Goal: Information Seeking & Learning: Learn about a topic

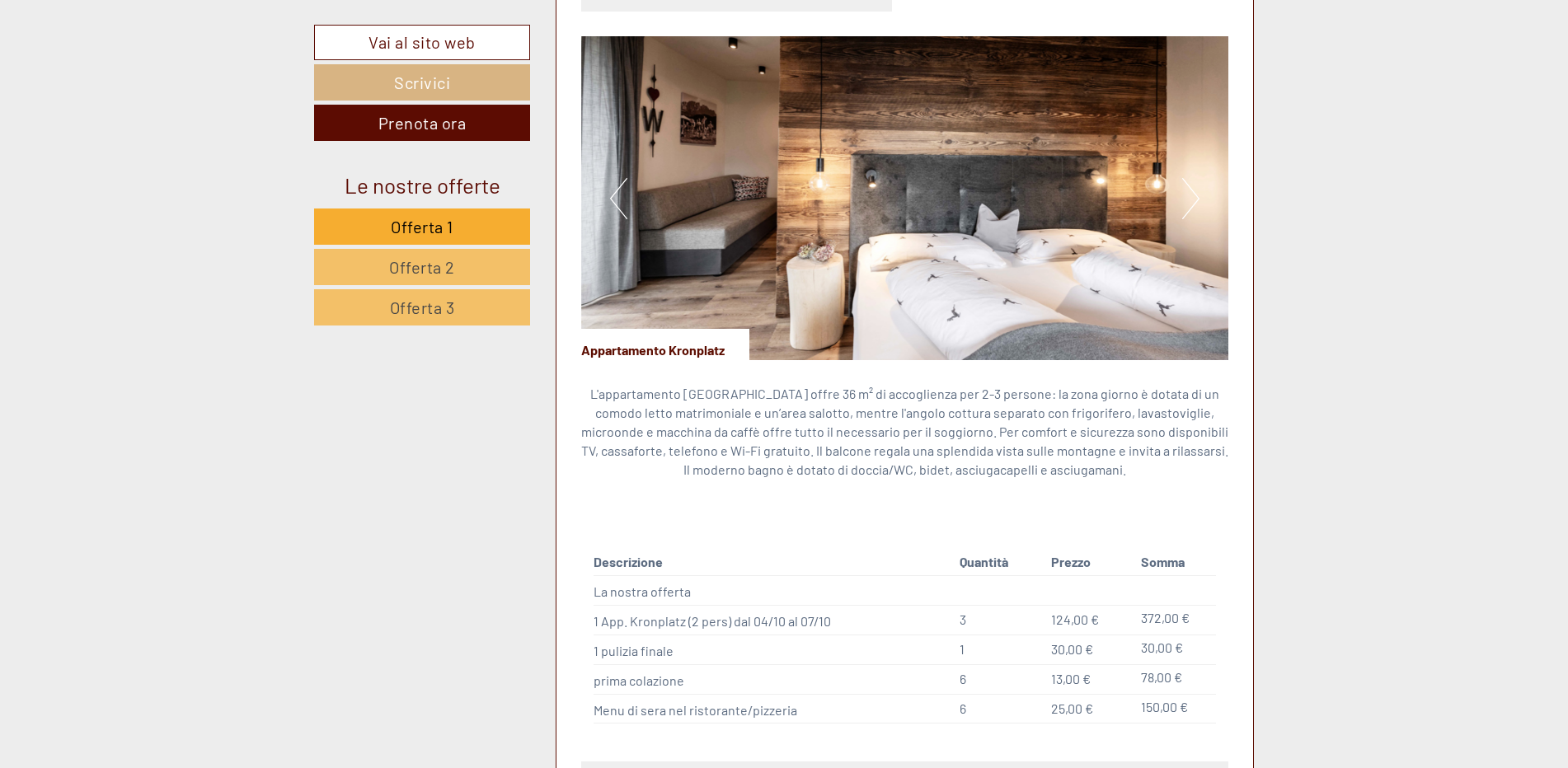
scroll to position [1236, 0]
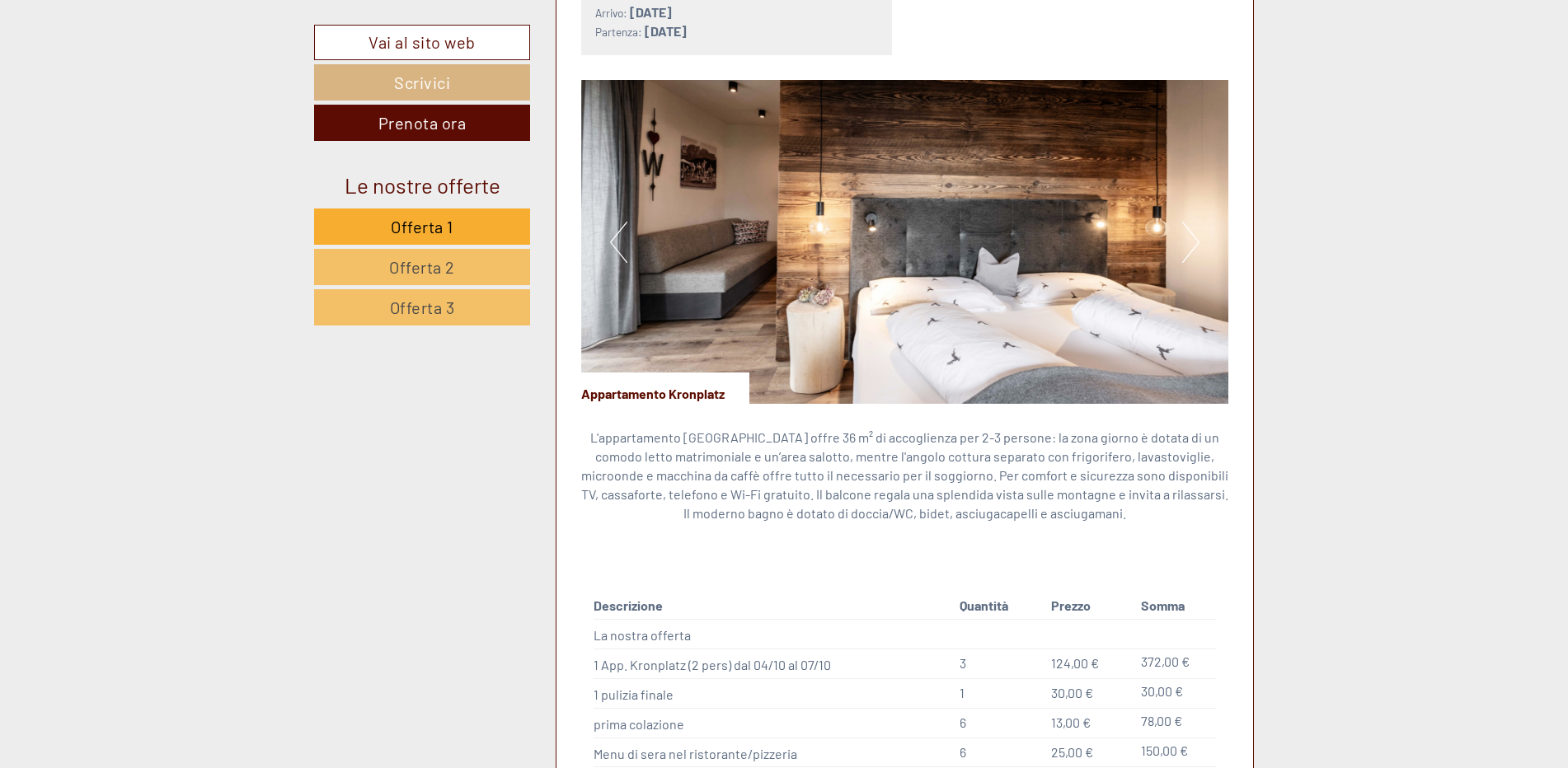
click at [1190, 245] on button "Next" at bounding box center [1190, 242] width 17 height 41
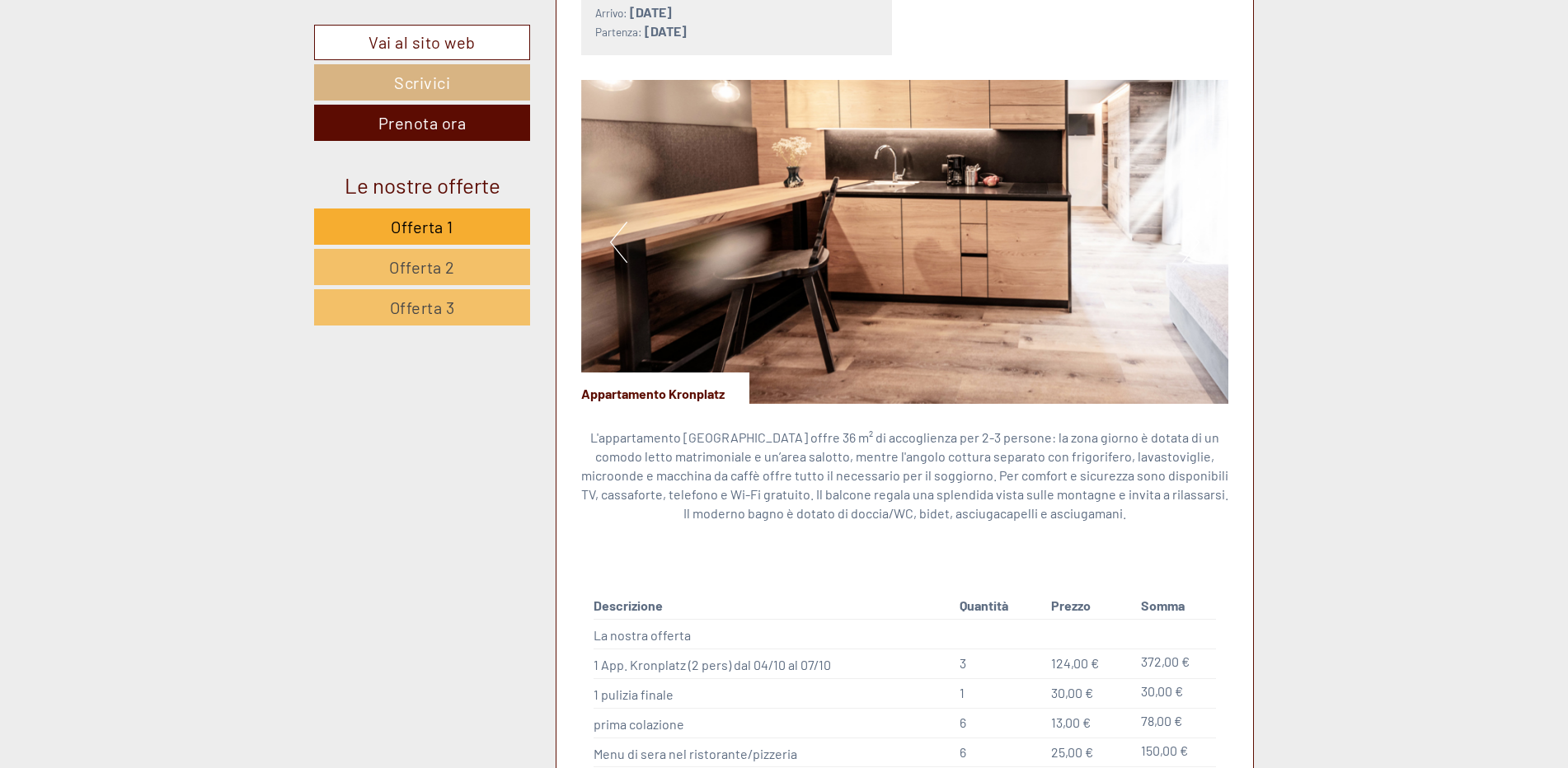
click at [1189, 245] on button "Next" at bounding box center [1190, 242] width 17 height 41
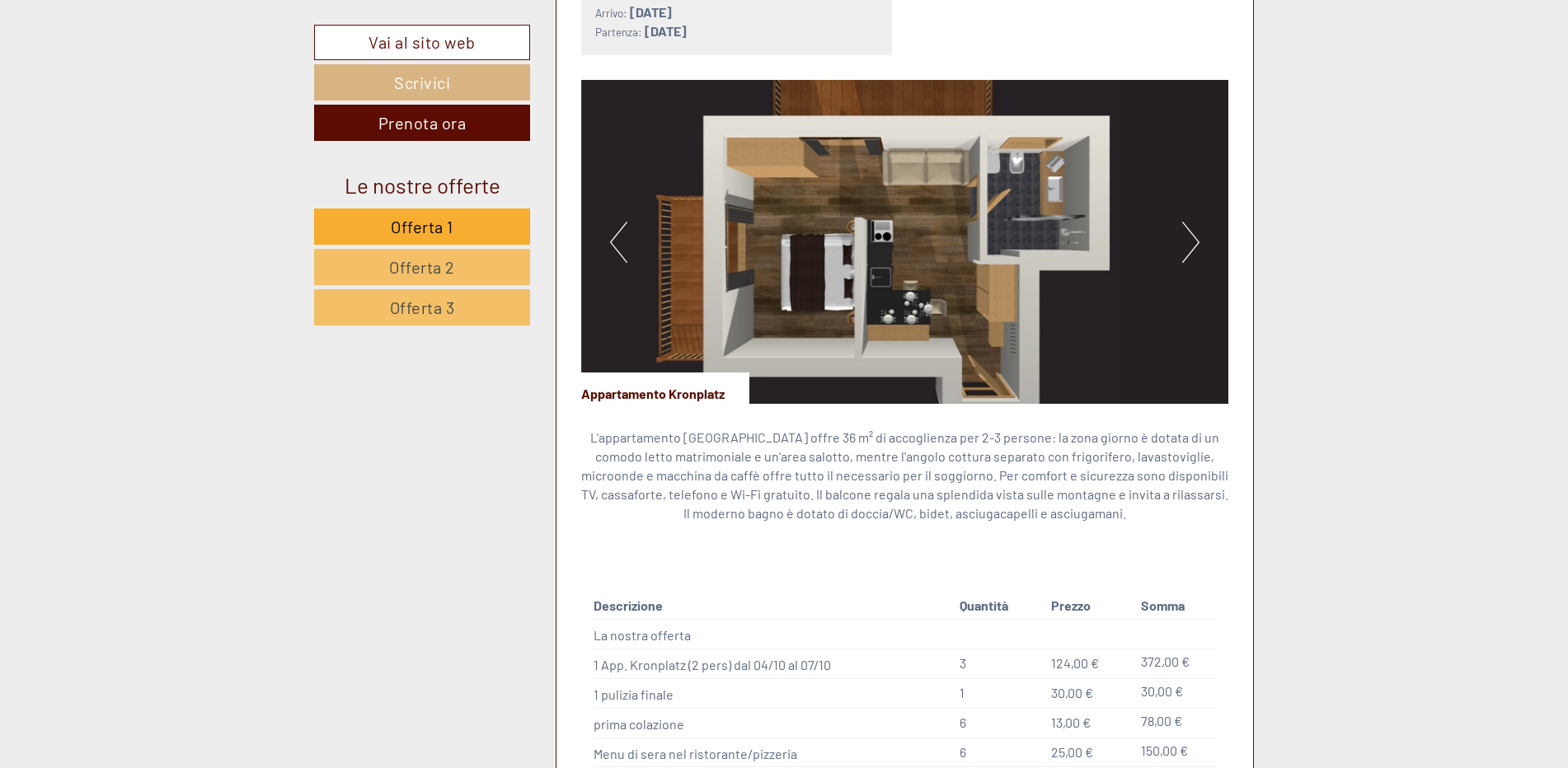
click at [1188, 245] on button "Next" at bounding box center [1190, 242] width 17 height 41
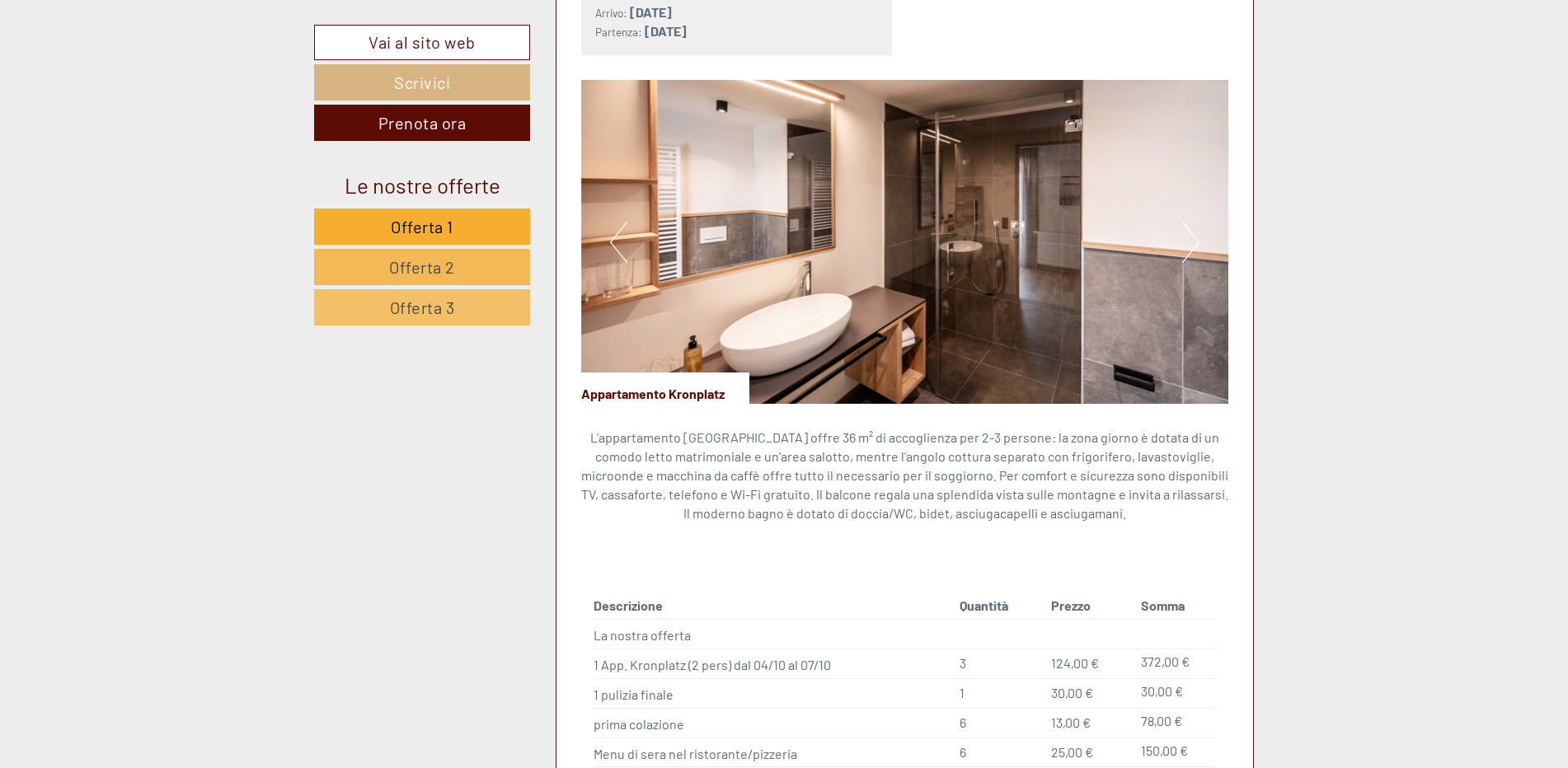
click at [416, 263] on span "Offerta 2" at bounding box center [422, 267] width 66 height 20
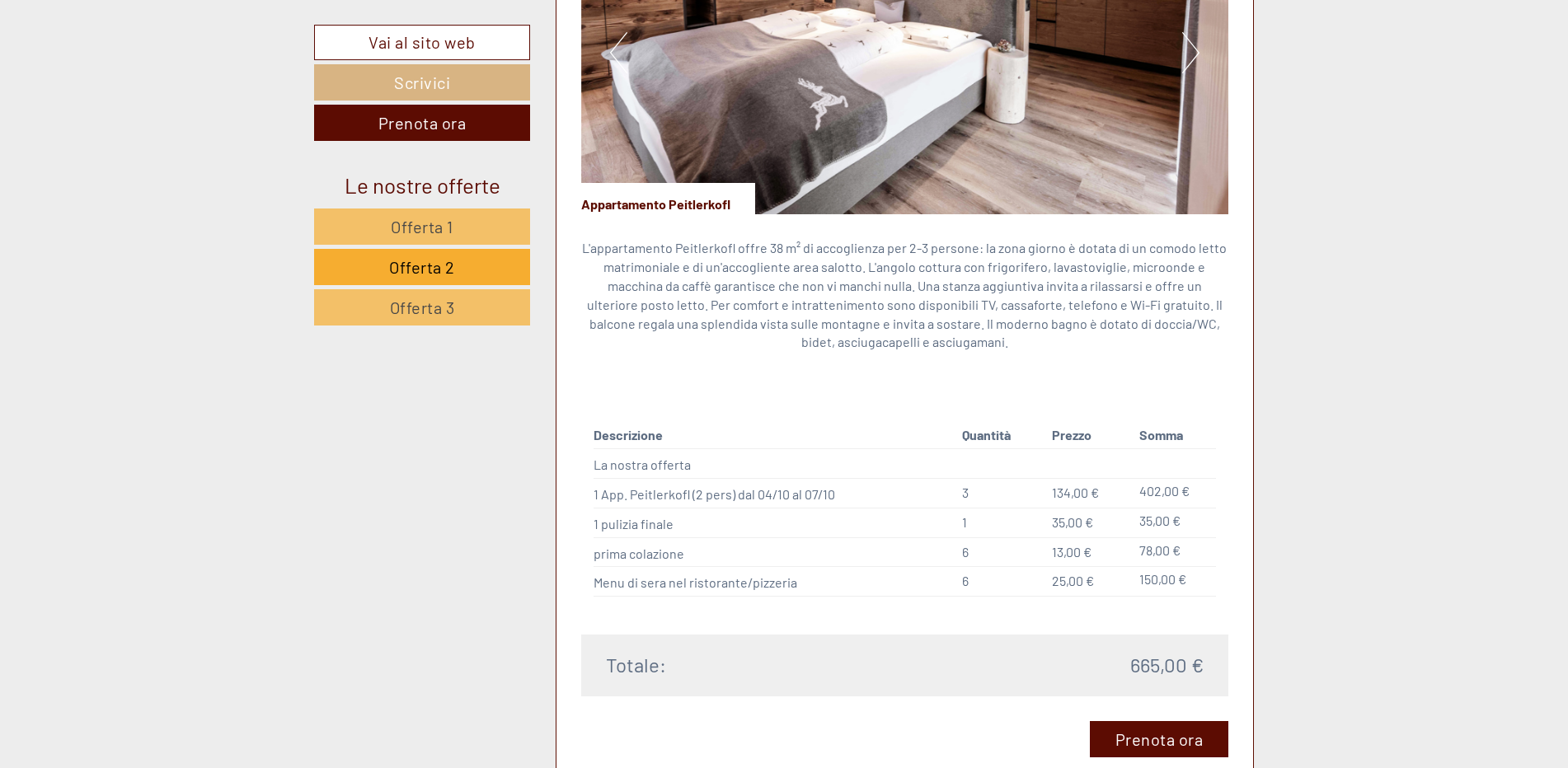
scroll to position [1467, 0]
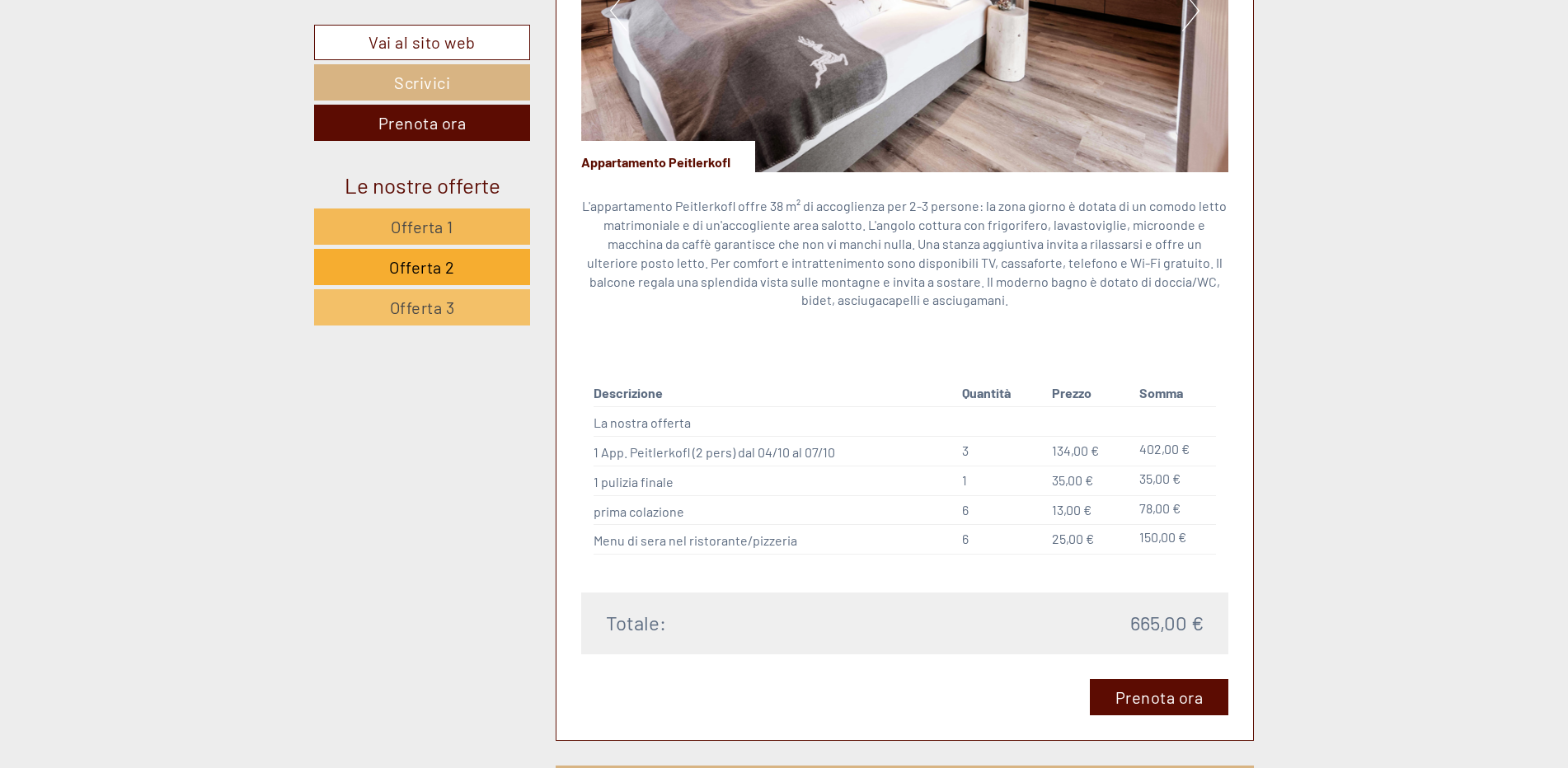
click at [408, 227] on span "Offerta 1" at bounding box center [422, 227] width 63 height 20
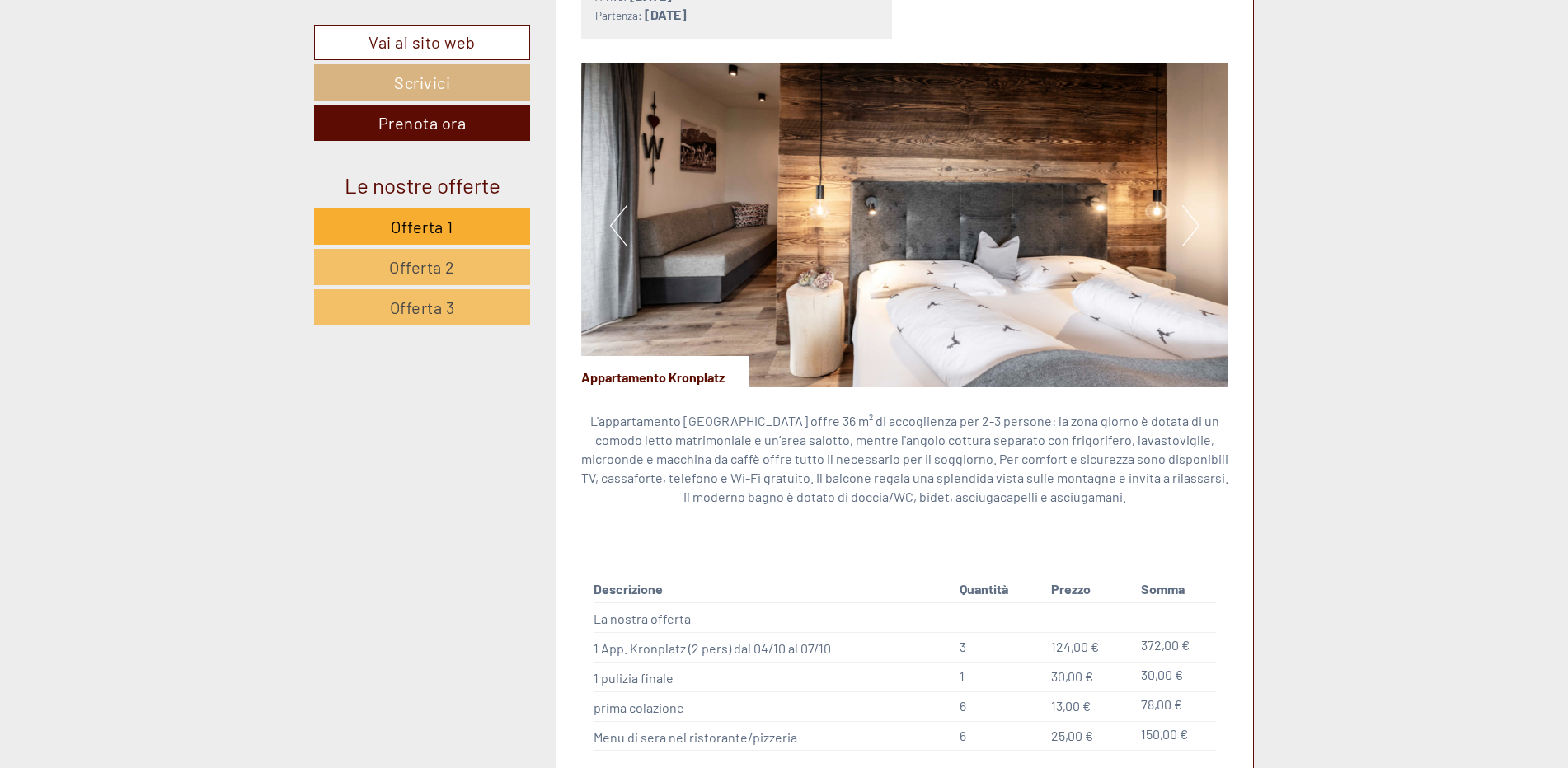
scroll to position [1385, 0]
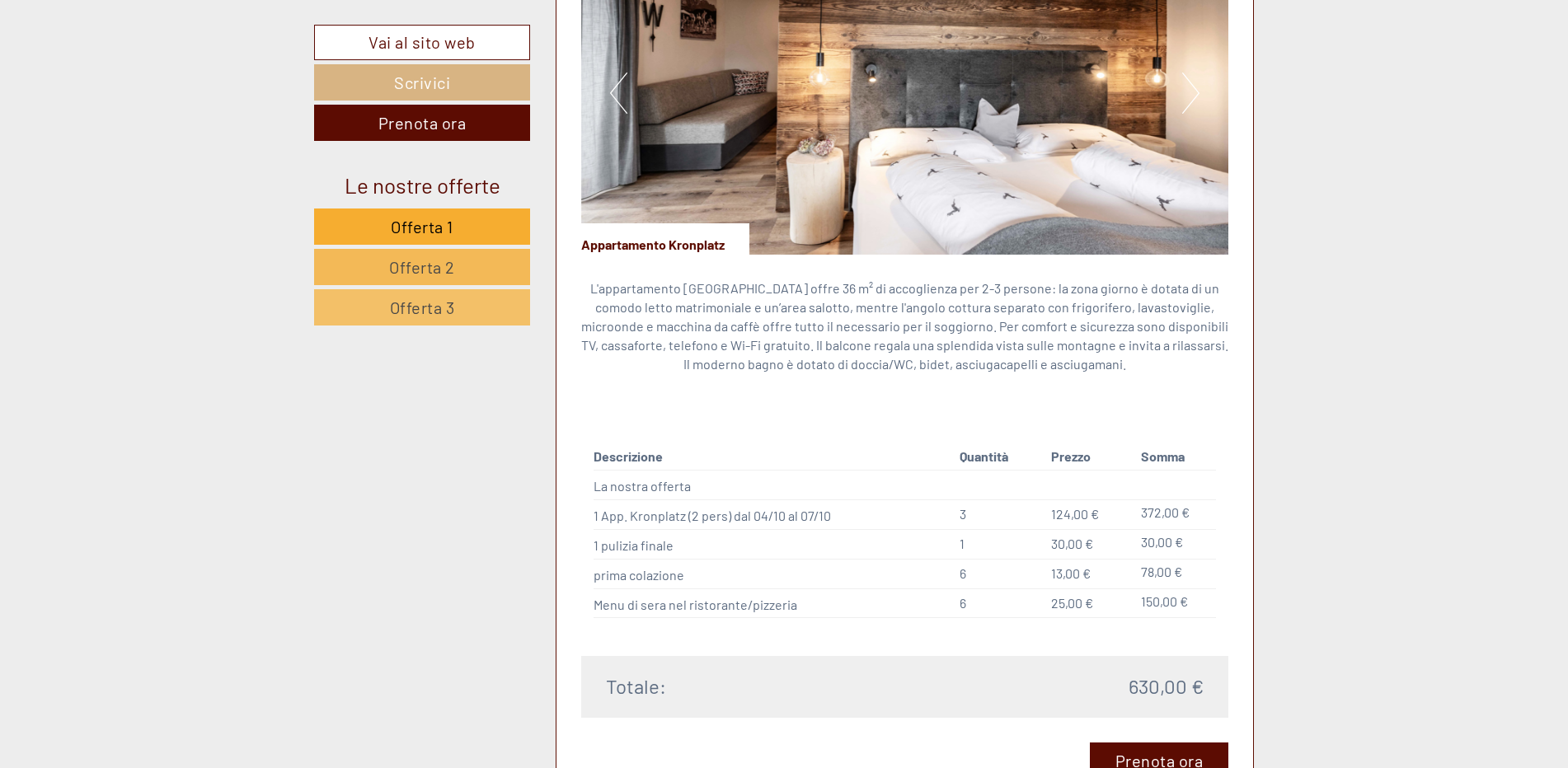
click at [399, 270] on span "Offerta 2" at bounding box center [422, 267] width 66 height 20
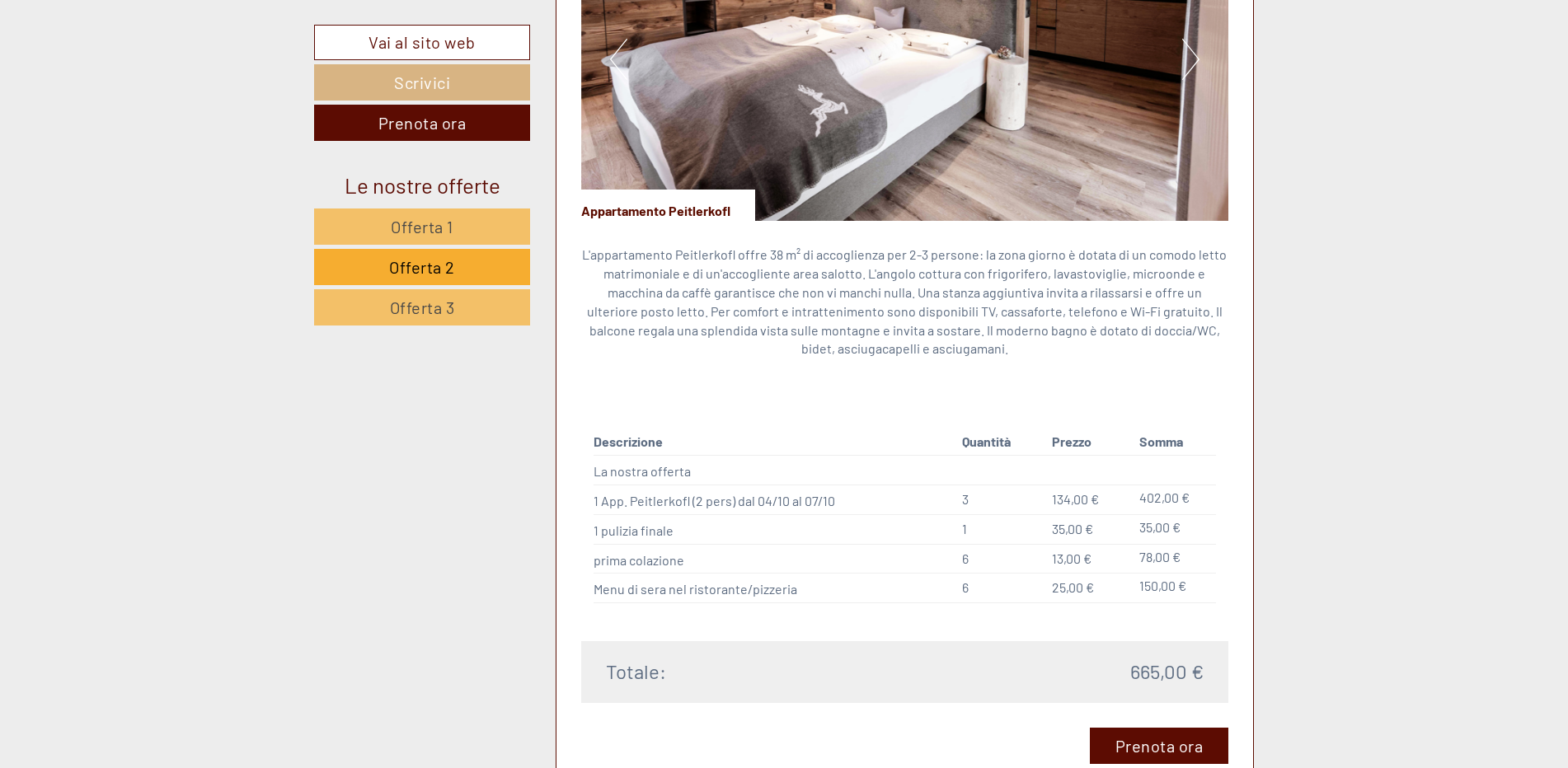
scroll to position [1467, 0]
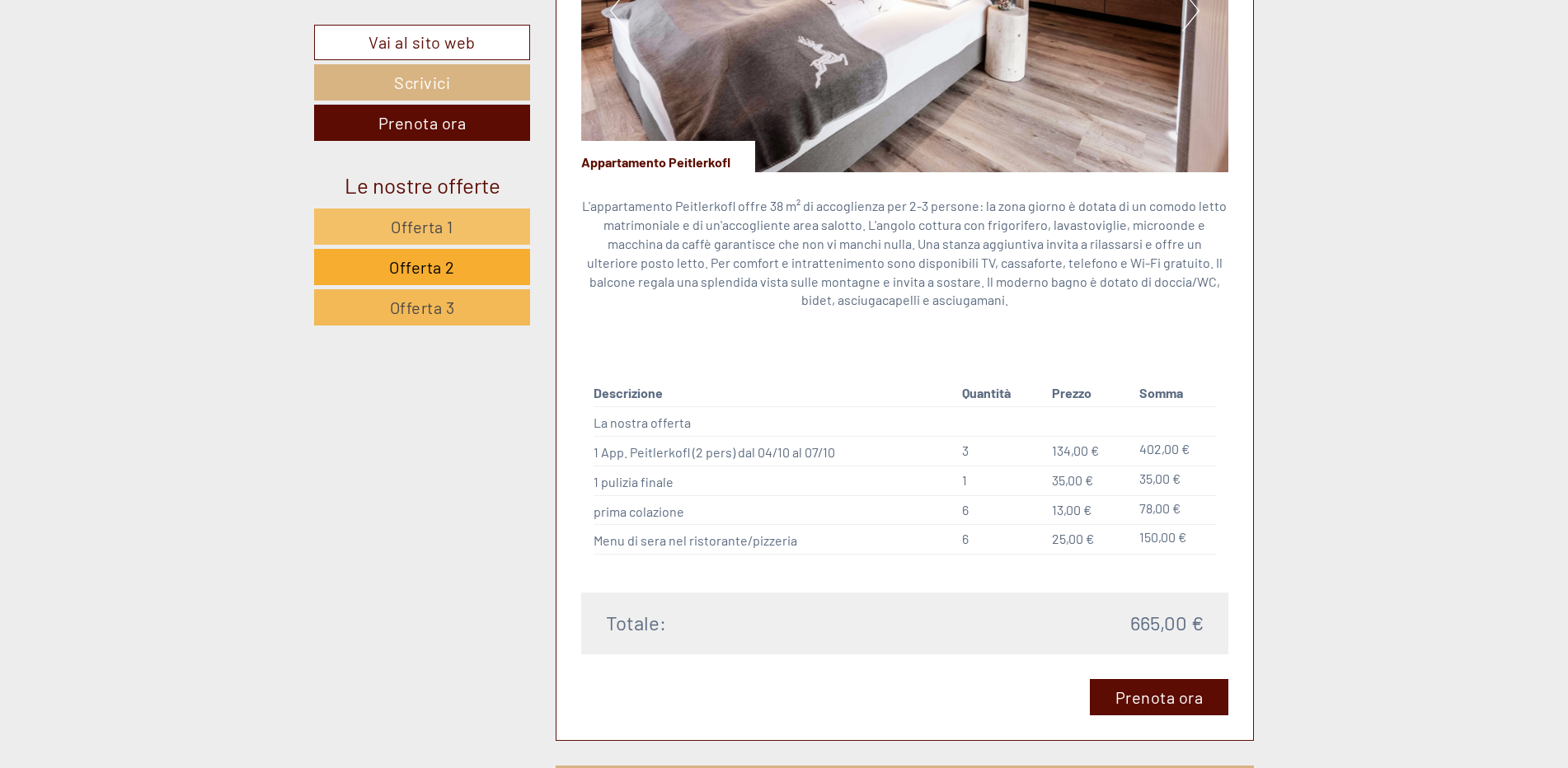
click at [488, 314] on link "Offerta 3" at bounding box center [421, 307] width 216 height 36
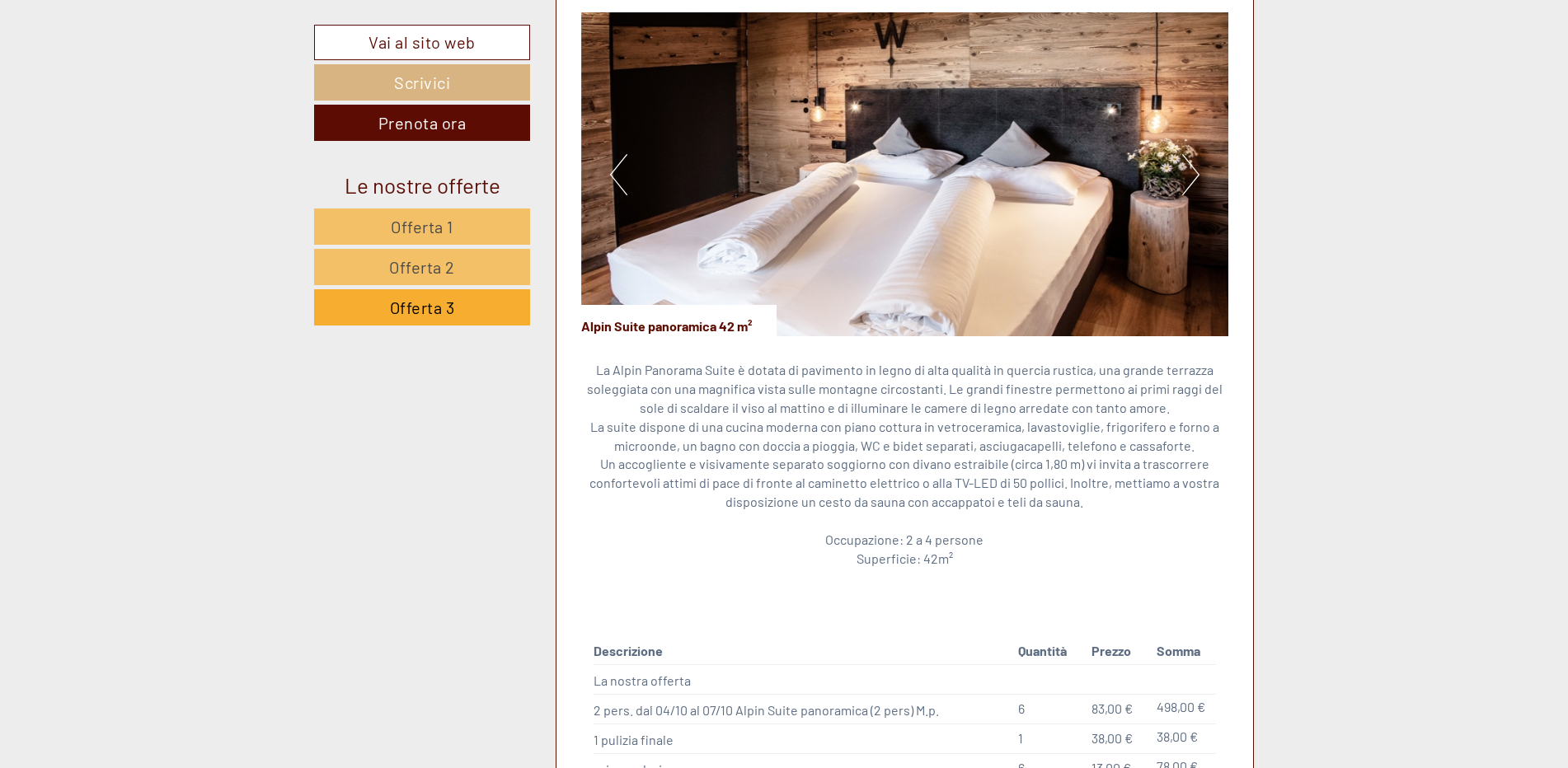
scroll to position [1303, 0]
click at [1197, 178] on button "Next" at bounding box center [1190, 175] width 17 height 41
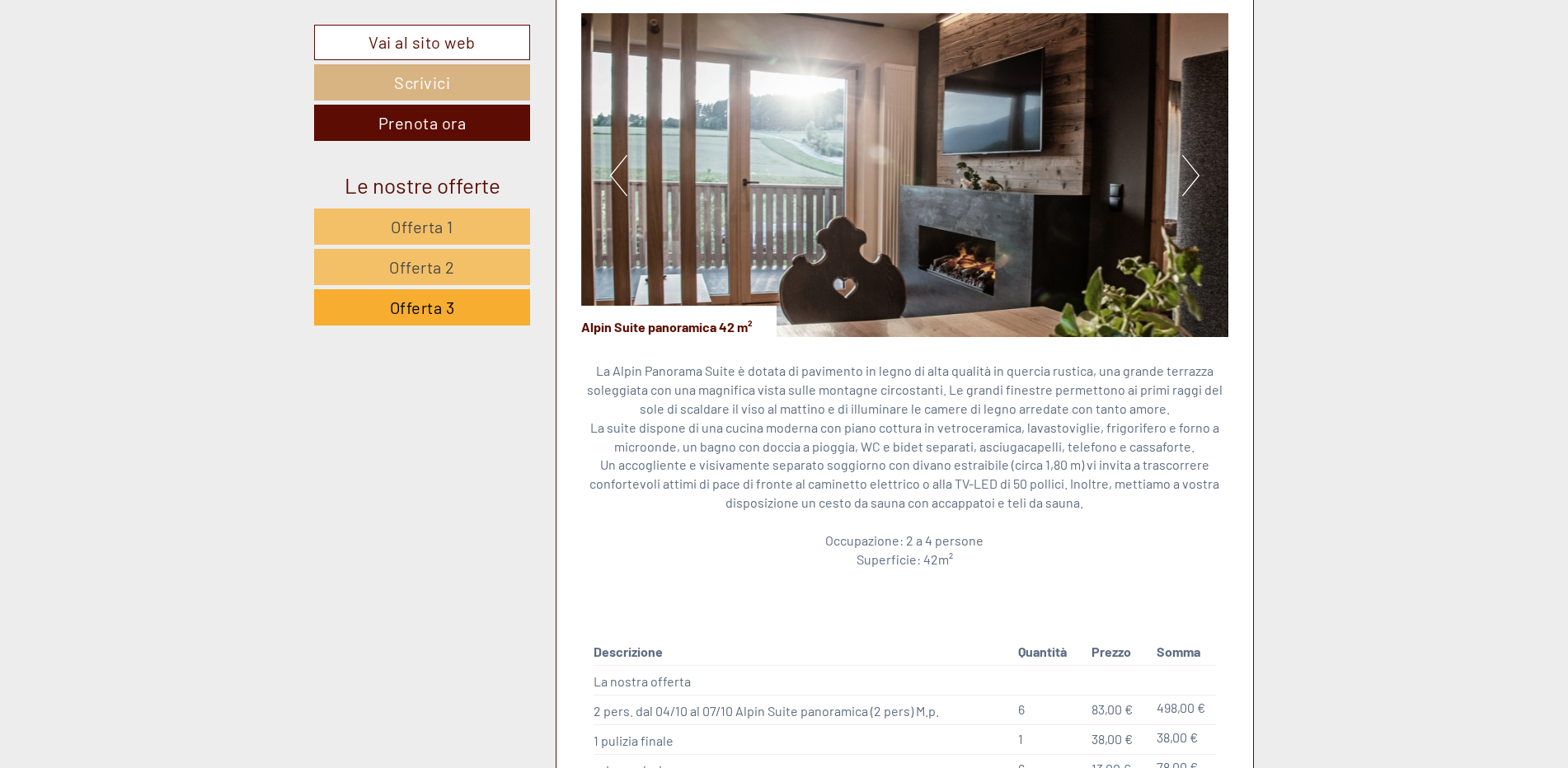
click at [1197, 178] on button "Next" at bounding box center [1190, 175] width 17 height 41
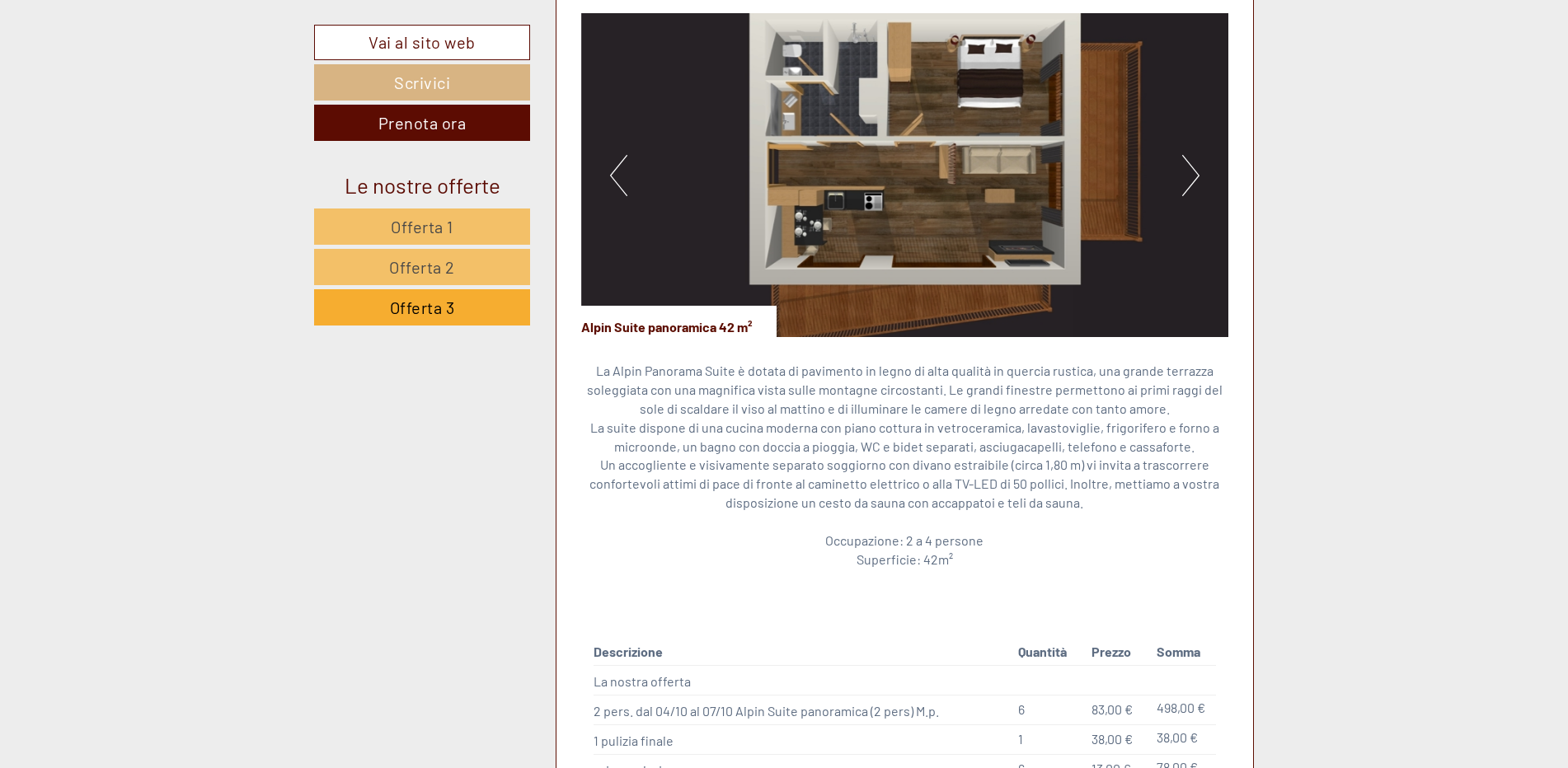
click at [1197, 178] on button "Next" at bounding box center [1190, 175] width 17 height 41
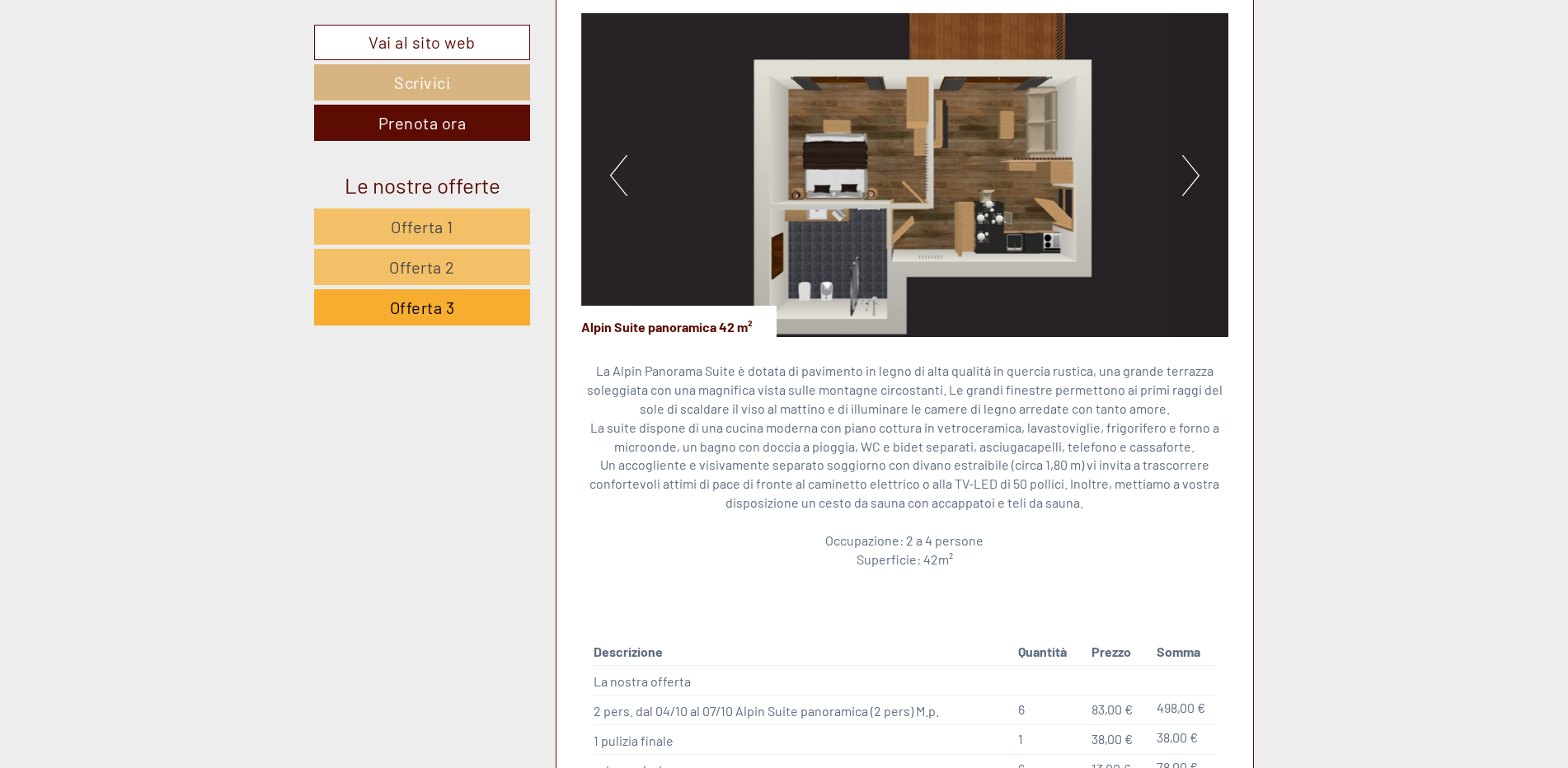
click at [1197, 178] on button "Next" at bounding box center [1190, 175] width 17 height 41
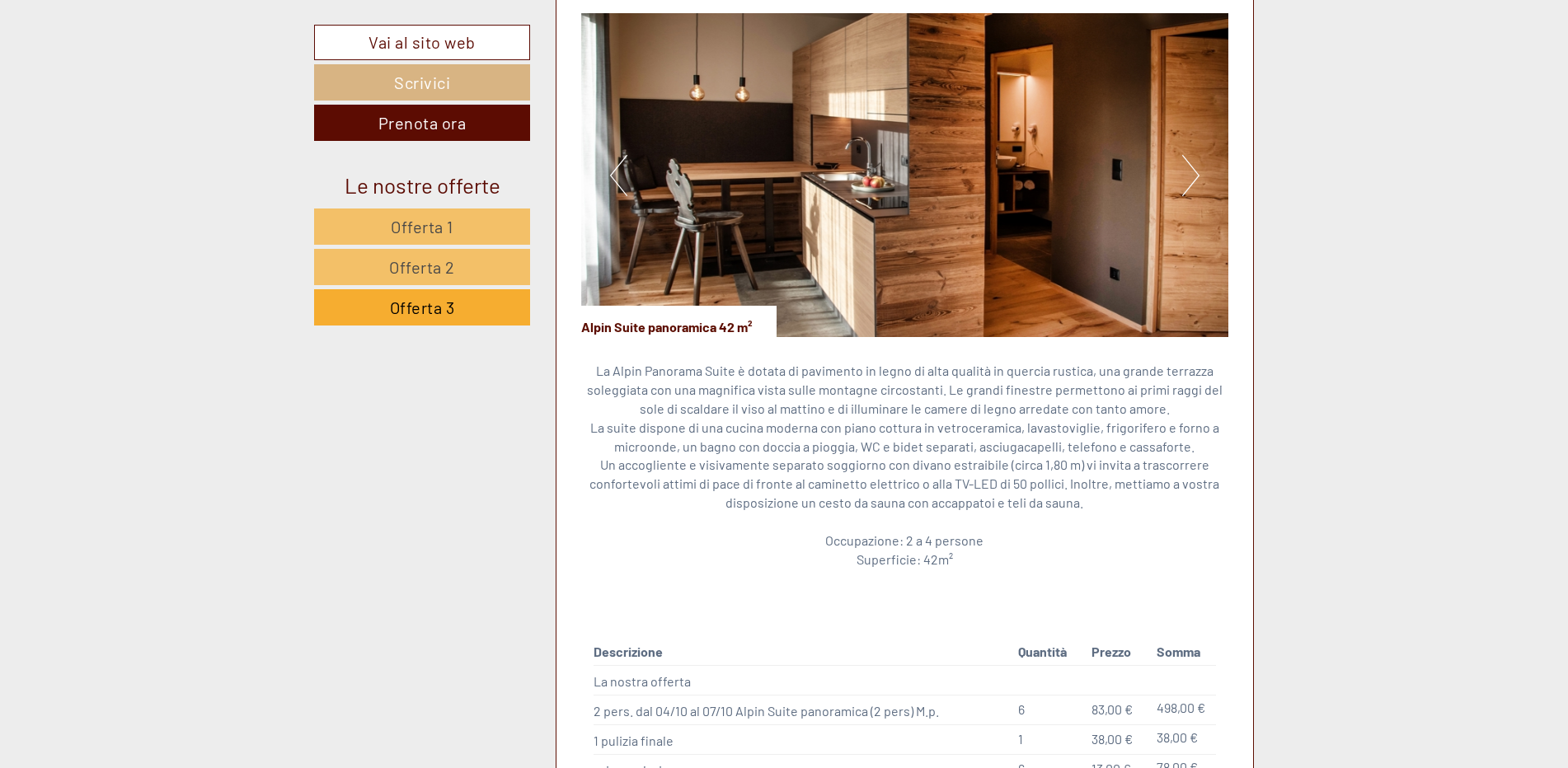
click at [1197, 178] on button "Next" at bounding box center [1190, 175] width 17 height 41
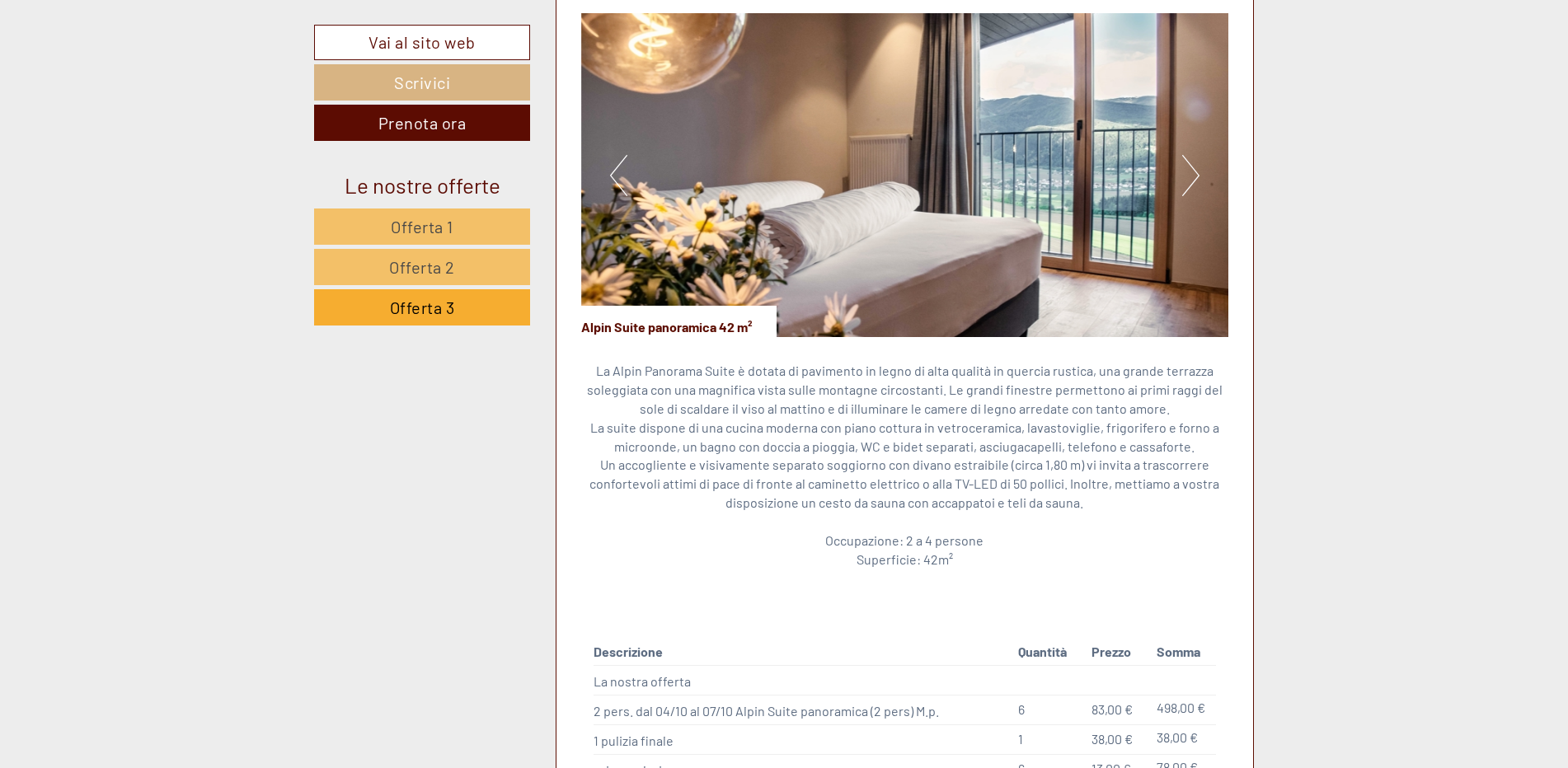
click at [1197, 178] on button "Next" at bounding box center [1190, 175] width 17 height 41
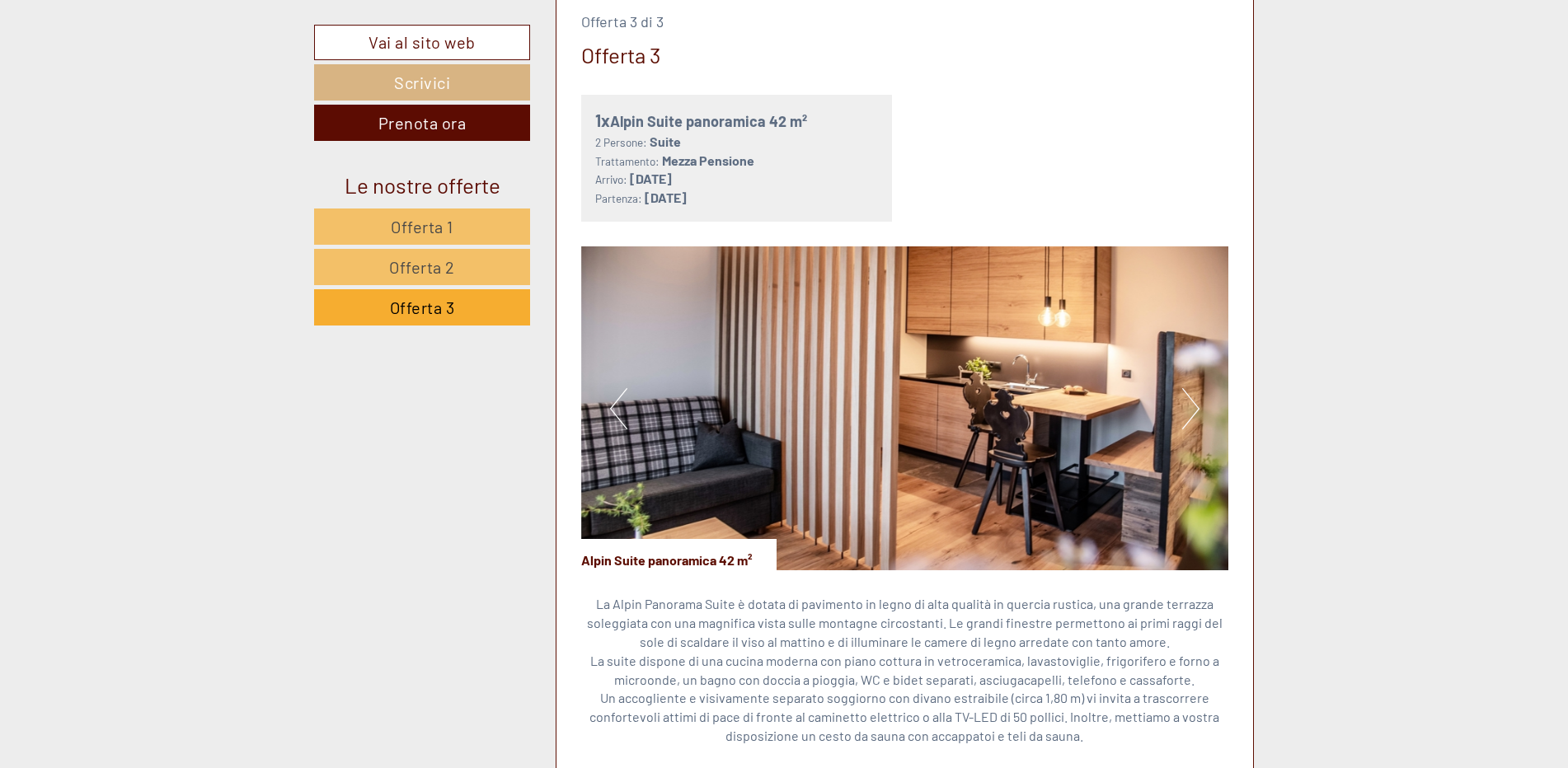
scroll to position [890, 0]
